Goal: Transaction & Acquisition: Subscribe to service/newsletter

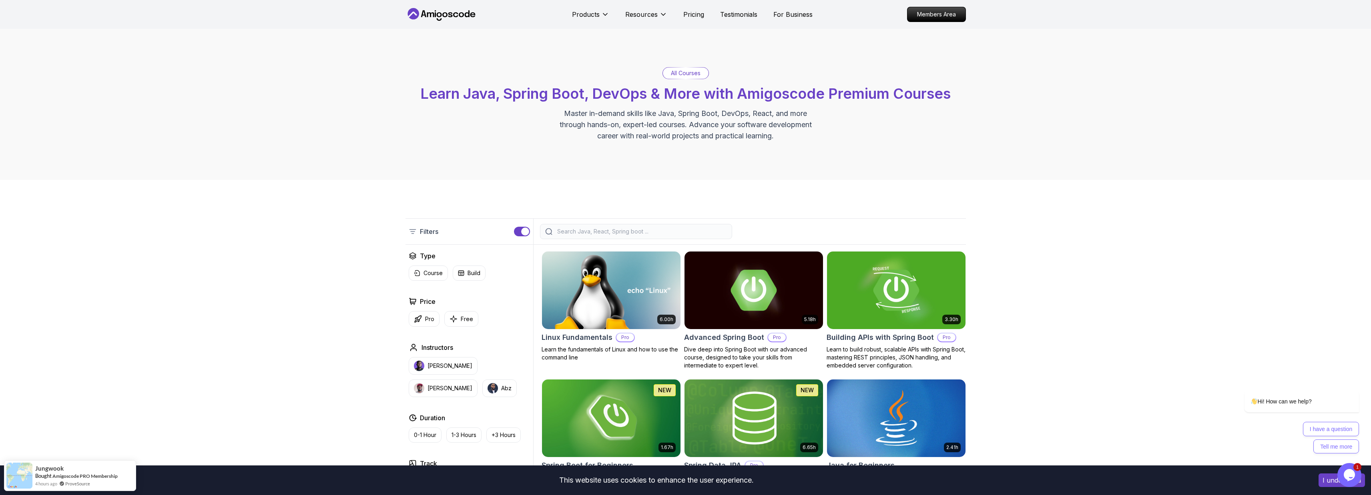
click at [1079, 111] on div "All Courses Learn Java, Spring Boot, DevOps & More with Amigoscode Premium Cour…" at bounding box center [685, 104] width 1371 height 151
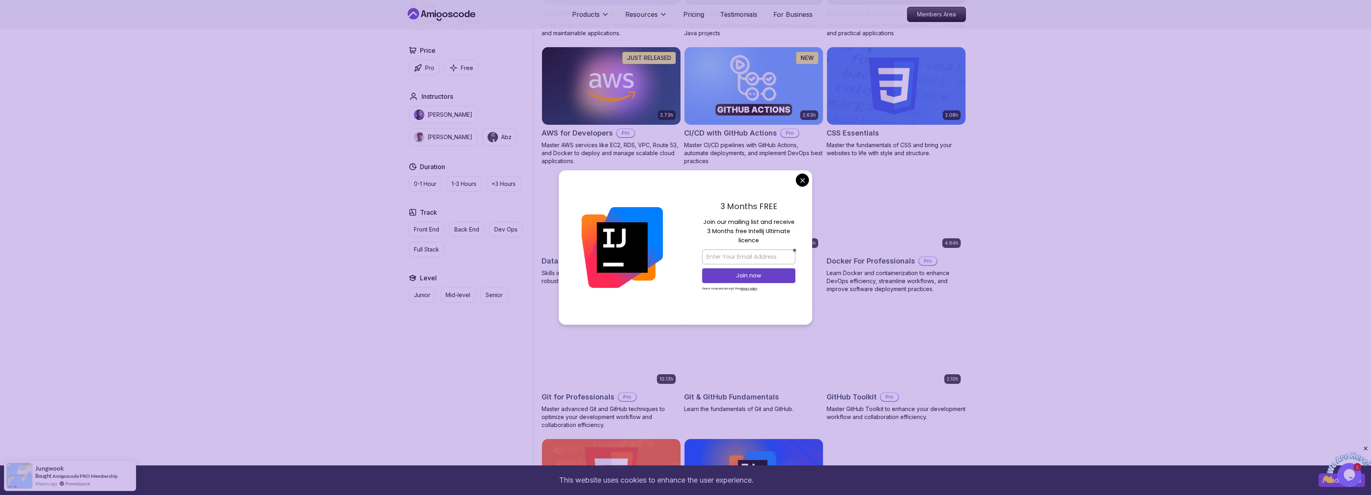
scroll to position [575, 0]
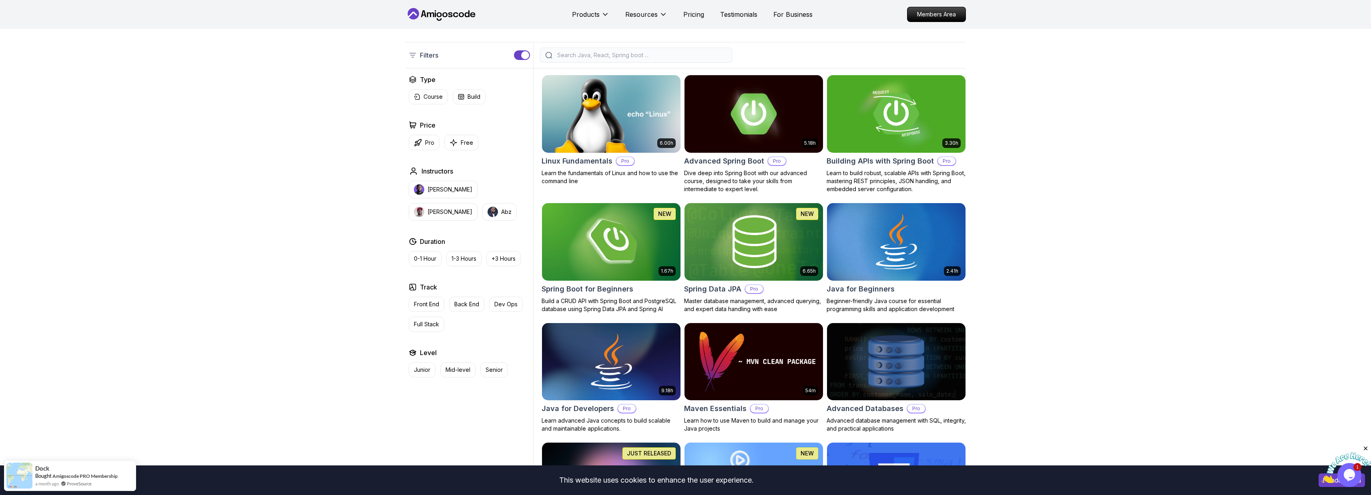
scroll to position [186, 0]
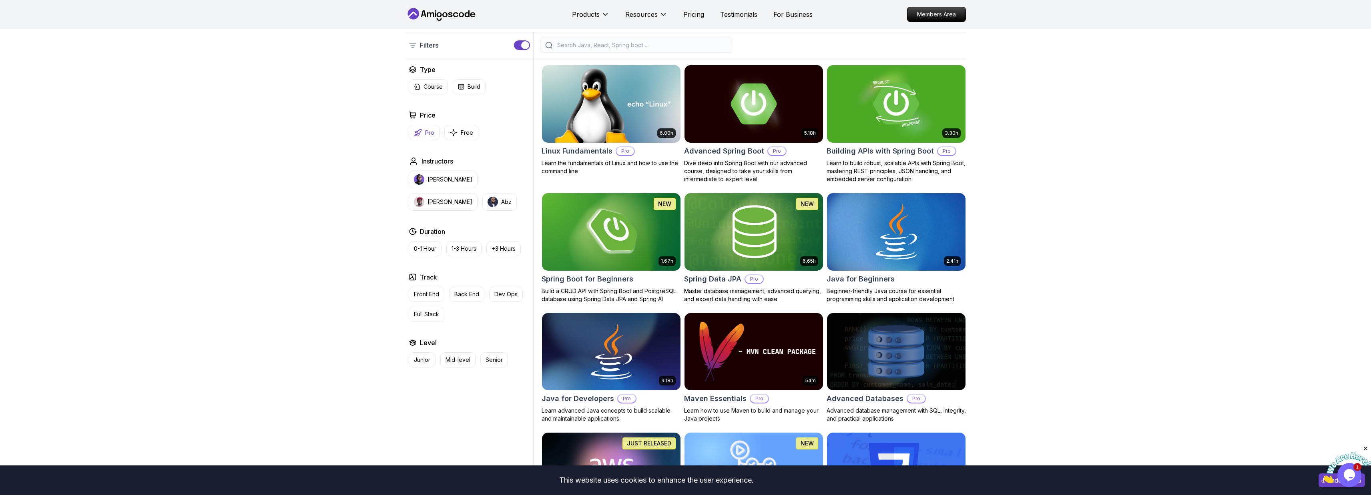
click at [418, 132] on icon "button" at bounding box center [418, 133] width 8 height 8
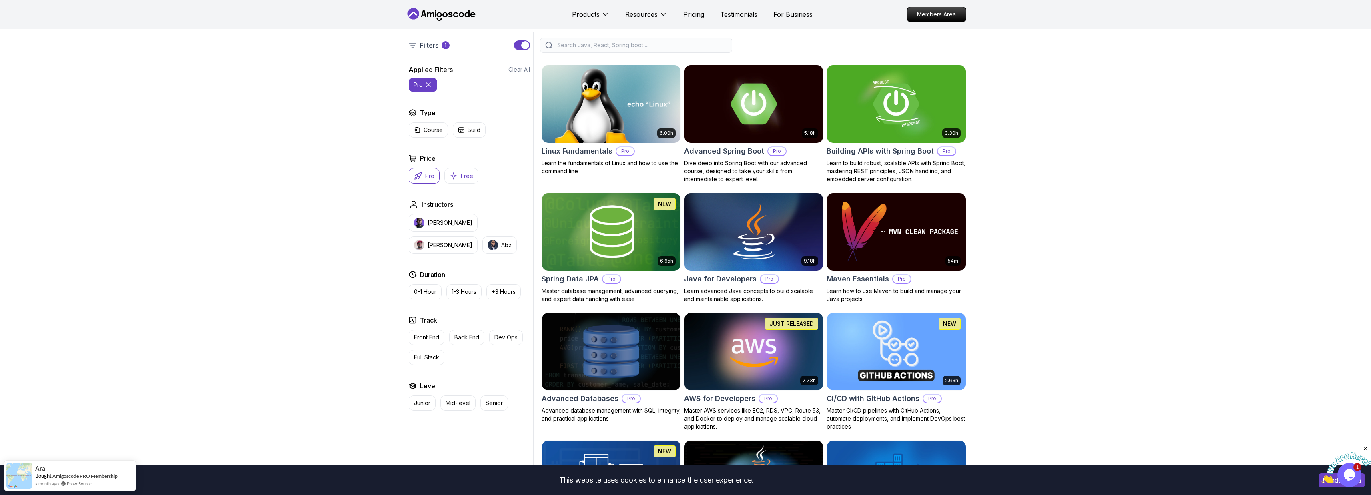
click at [467, 174] on p "Free" at bounding box center [467, 176] width 12 height 8
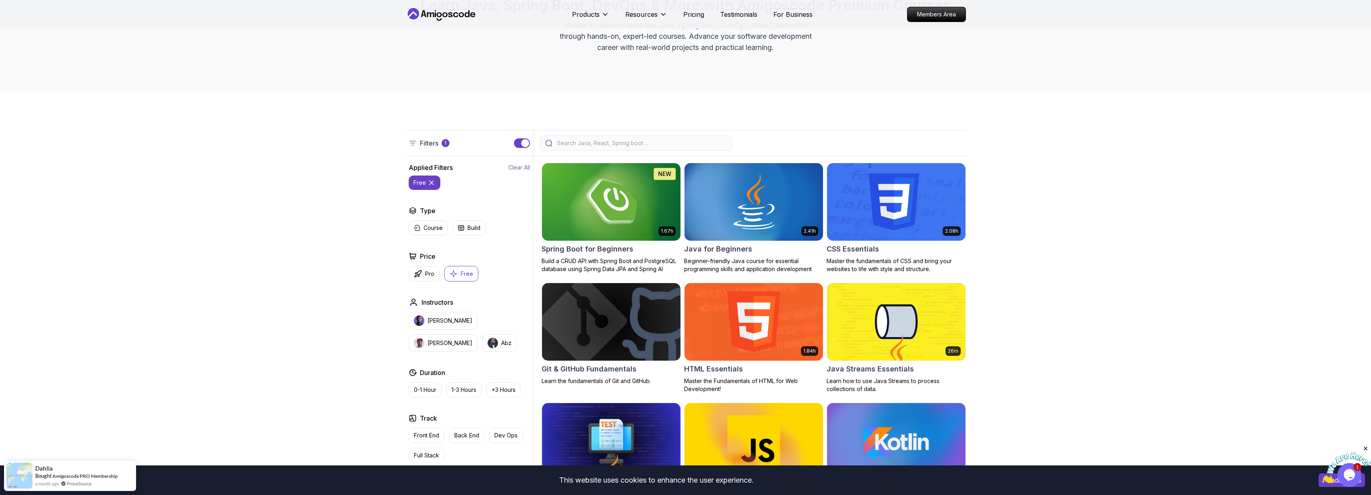
scroll to position [86, 0]
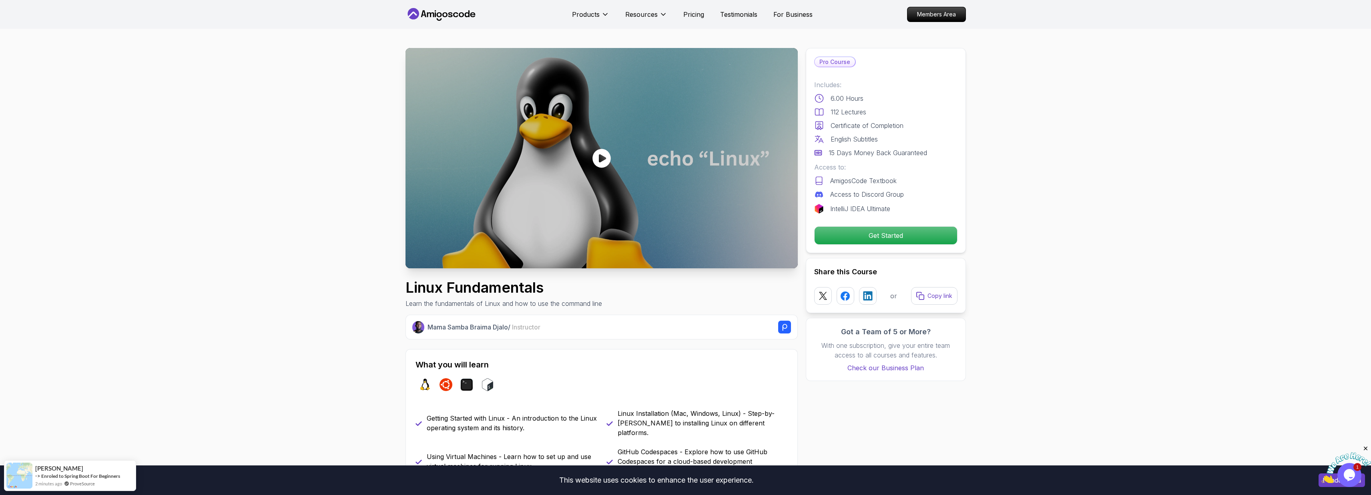
click at [843, 64] on p "Pro Course" at bounding box center [834, 62] width 40 height 10
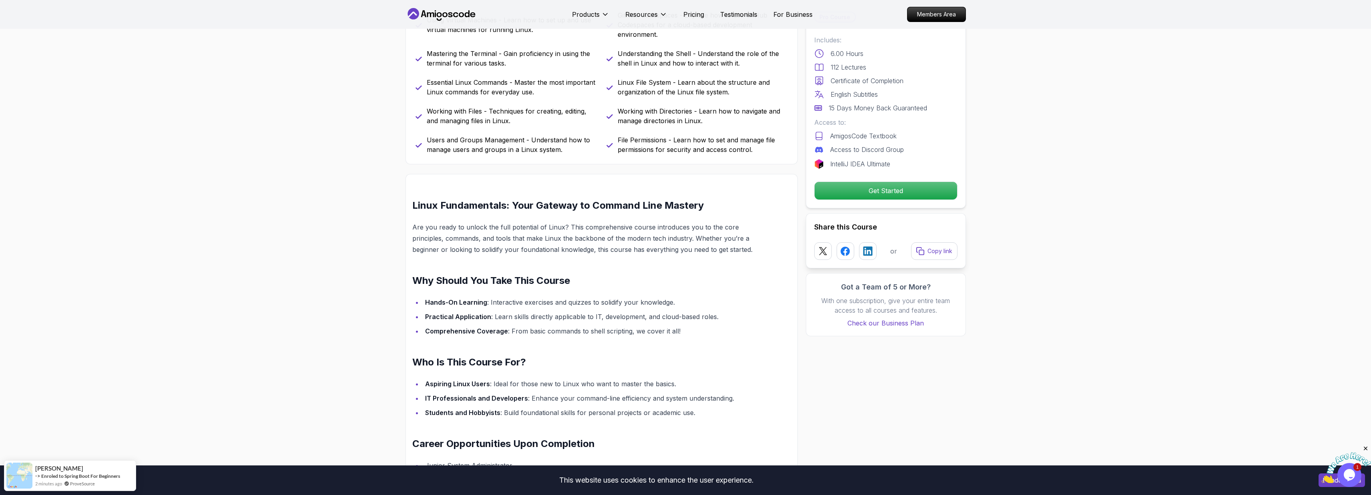
scroll to position [508, 0]
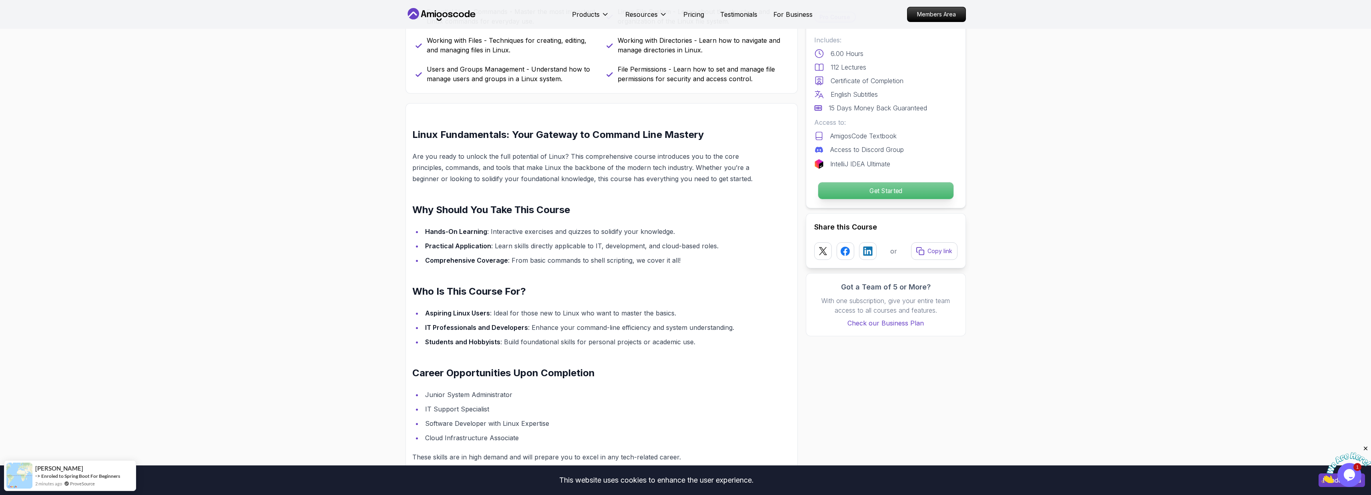
click at [906, 187] on p "Get Started" at bounding box center [885, 190] width 135 height 17
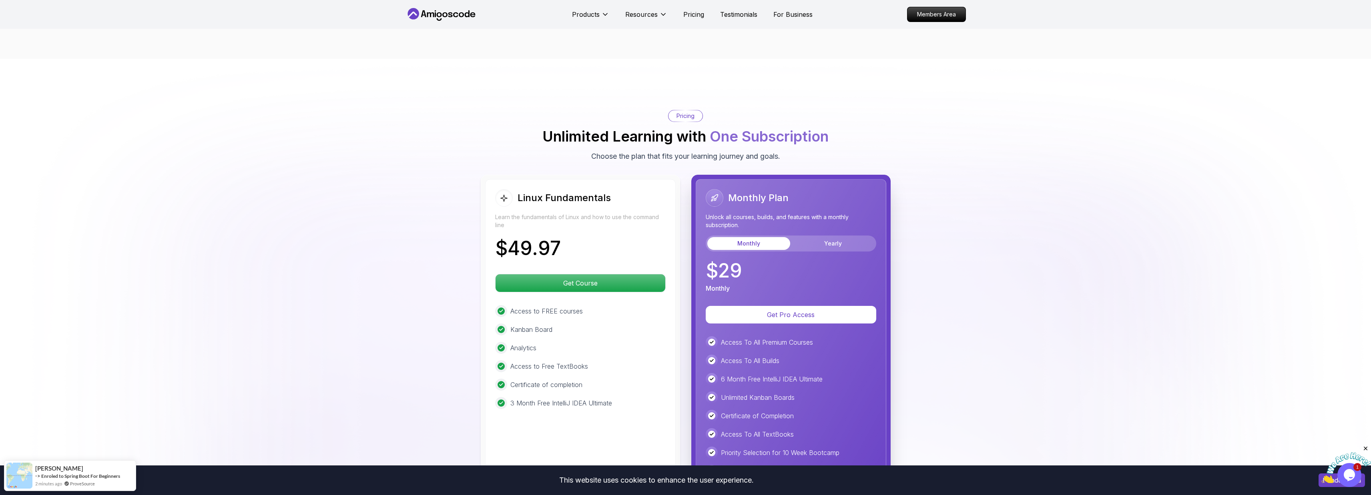
scroll to position [1718, 0]
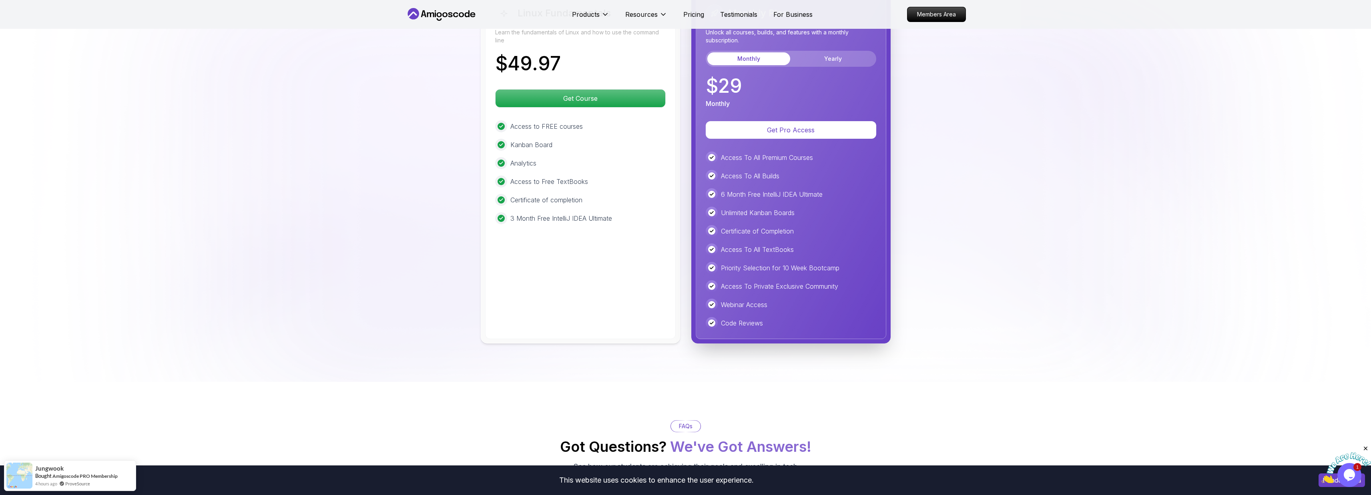
scroll to position [1838, 0]
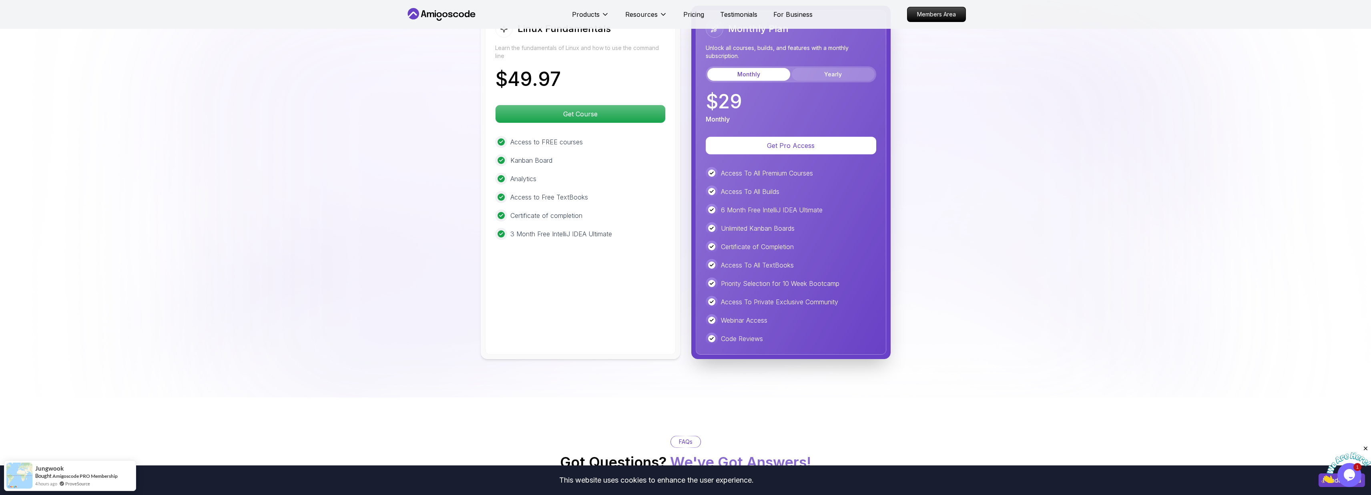
click at [840, 68] on button "Yearly" at bounding box center [832, 74] width 83 height 13
click at [744, 68] on button "Monthly" at bounding box center [748, 74] width 83 height 13
click at [820, 68] on button "Yearly" at bounding box center [832, 74] width 83 height 13
click at [770, 68] on button "Monthly" at bounding box center [748, 74] width 83 height 13
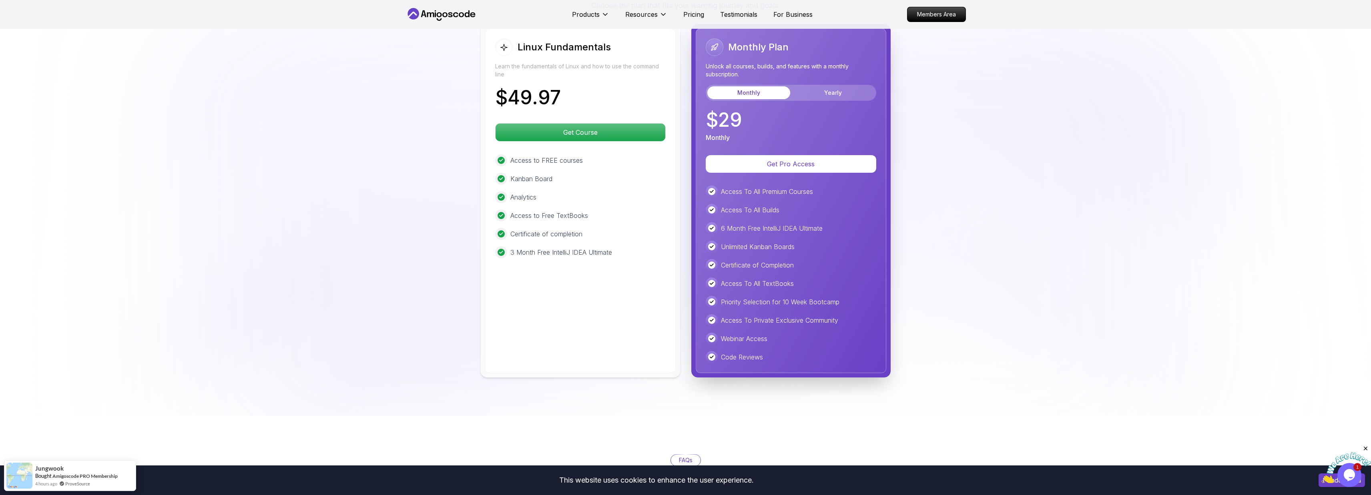
scroll to position [1811, 0]
